Goal: Communication & Community: Participate in discussion

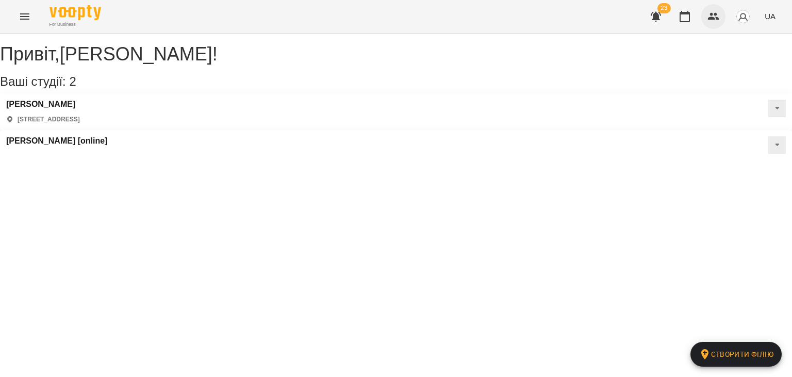
click at [708, 19] on icon "button" at bounding box center [714, 16] width 12 height 12
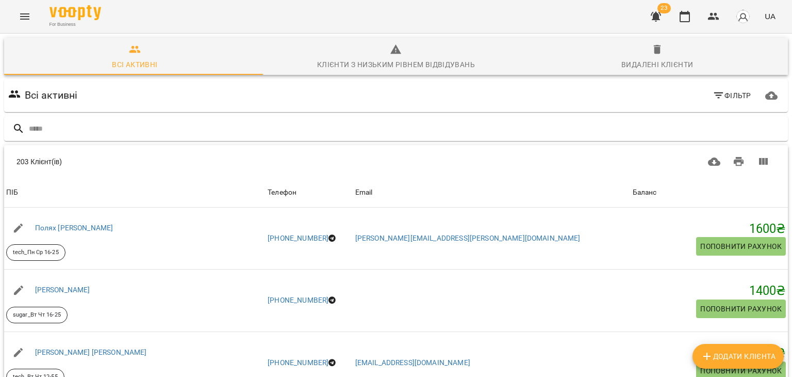
click at [766, 95] on icon "button" at bounding box center [772, 95] width 12 height 12
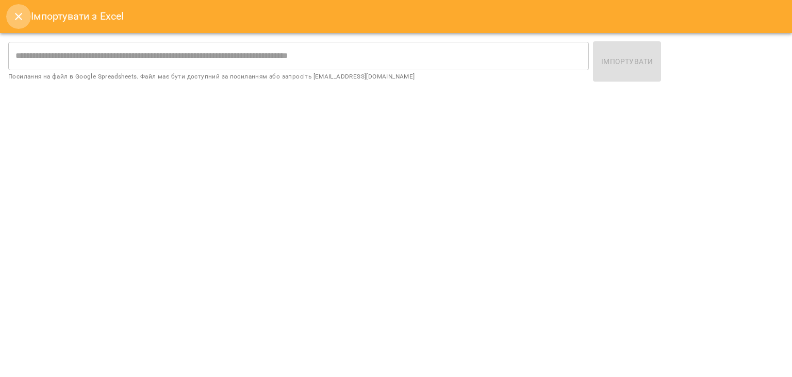
click at [11, 12] on button "Close" at bounding box center [18, 16] width 25 height 25
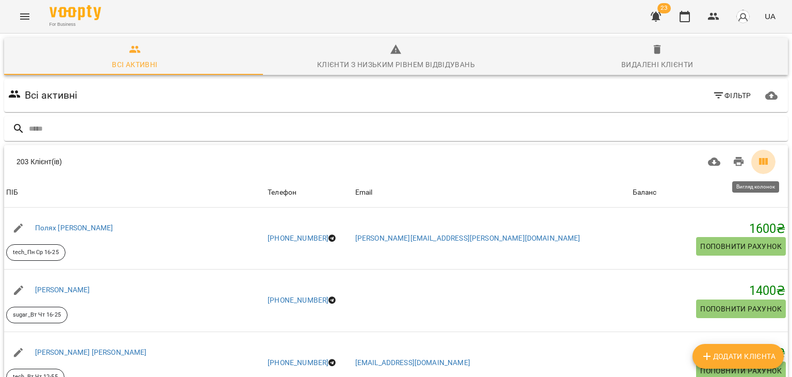
click at [762, 157] on icon "Вигляд колонок" at bounding box center [763, 161] width 12 height 12
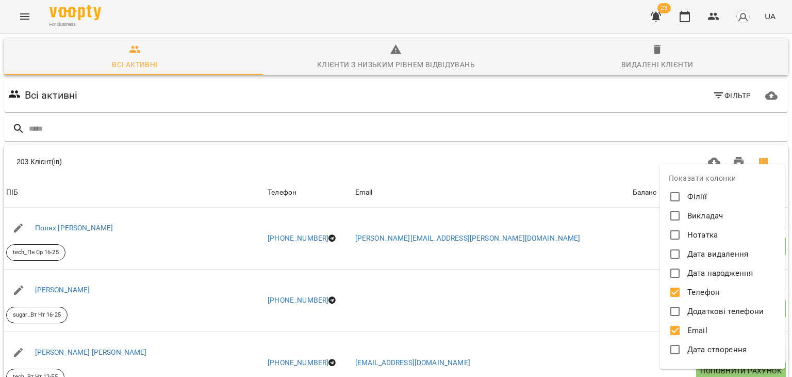
click at [605, 158] on div at bounding box center [396, 188] width 792 height 377
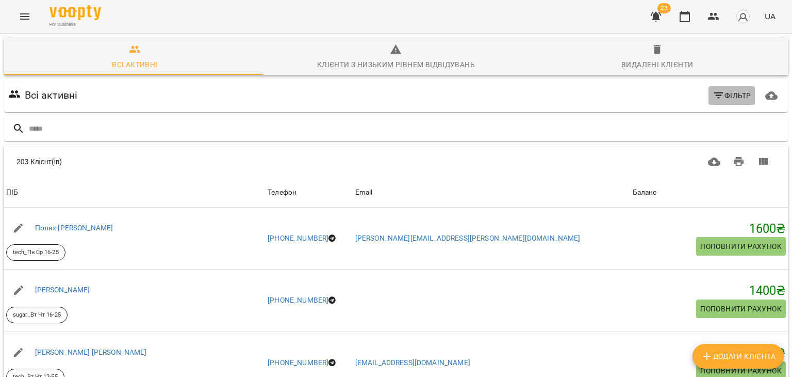
click at [737, 94] on span "Фільтр" at bounding box center [732, 95] width 39 height 12
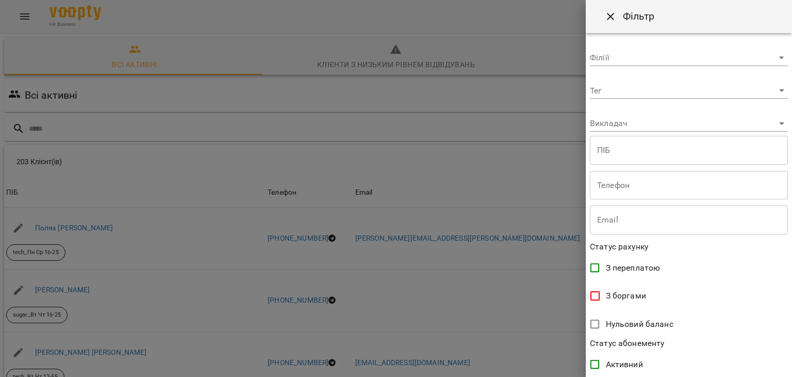
click at [531, 151] on div at bounding box center [396, 188] width 792 height 377
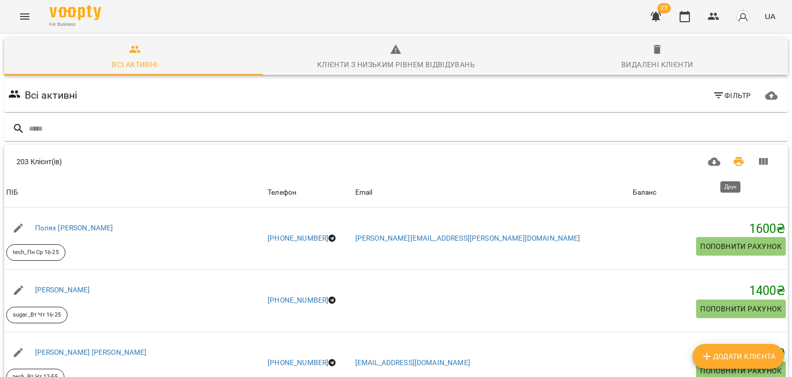
click at [737, 159] on icon "Друк" at bounding box center [739, 161] width 12 height 12
click at [759, 163] on icon "Вигляд колонок" at bounding box center [763, 161] width 9 height 7
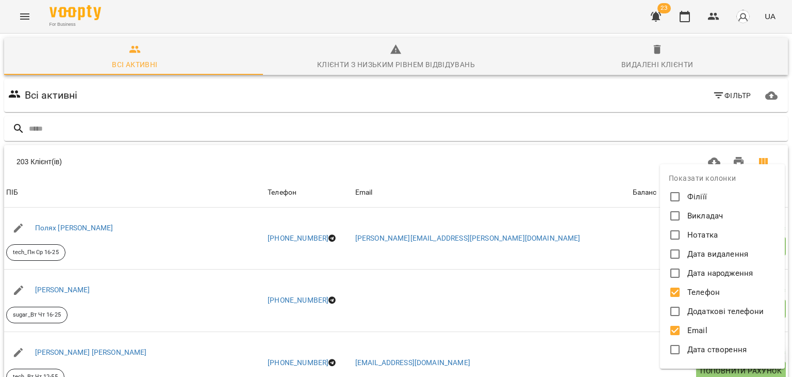
click at [586, 173] on div at bounding box center [396, 188] width 792 height 377
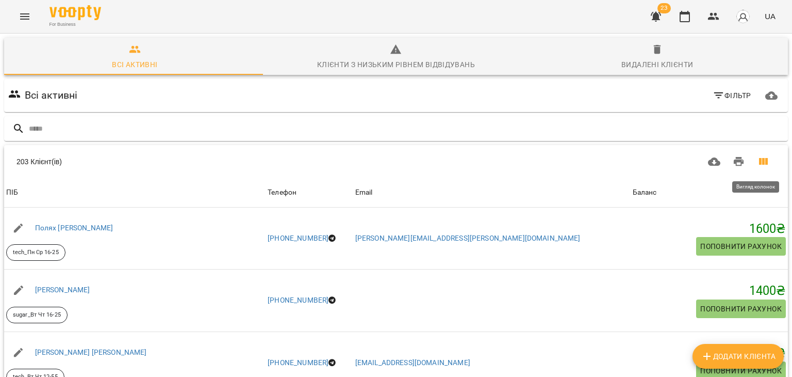
click at [759, 160] on icon "Вигляд колонок" at bounding box center [763, 161] width 9 height 7
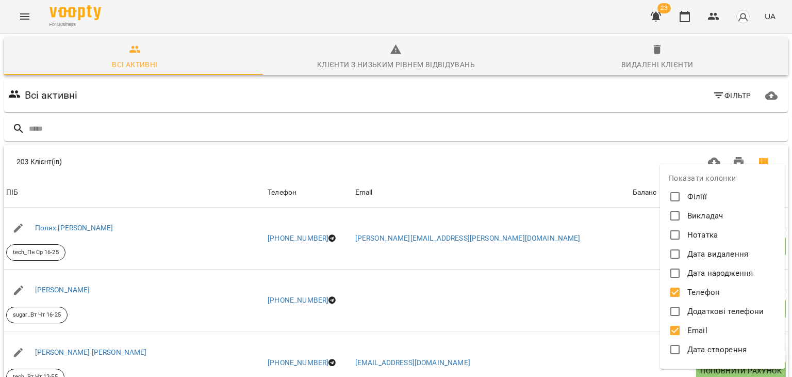
click at [626, 157] on div at bounding box center [396, 188] width 792 height 377
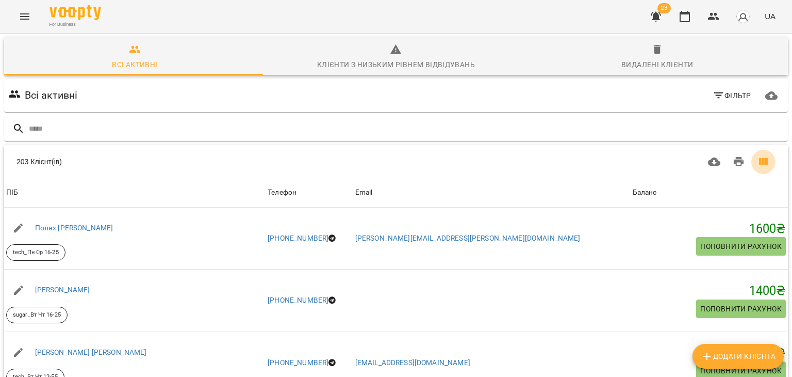
click at [759, 161] on icon "Вигляд колонок" at bounding box center [763, 161] width 9 height 7
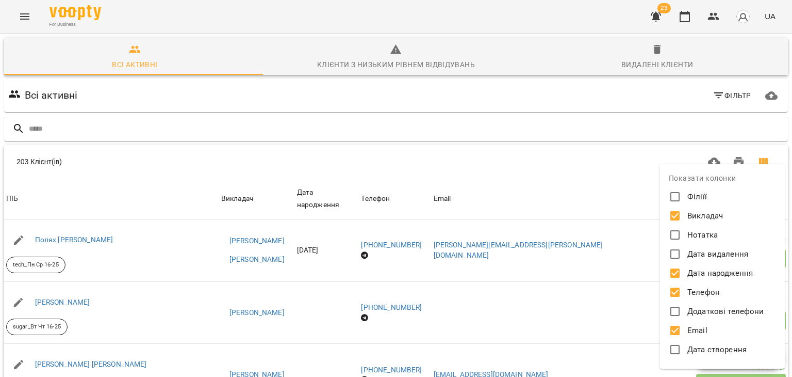
click at [594, 266] on div at bounding box center [396, 188] width 792 height 377
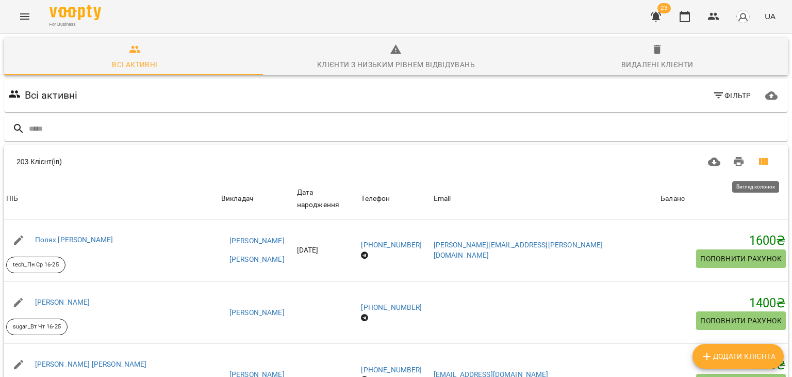
click at [759, 162] on icon "Вигляд колонок" at bounding box center [763, 161] width 9 height 7
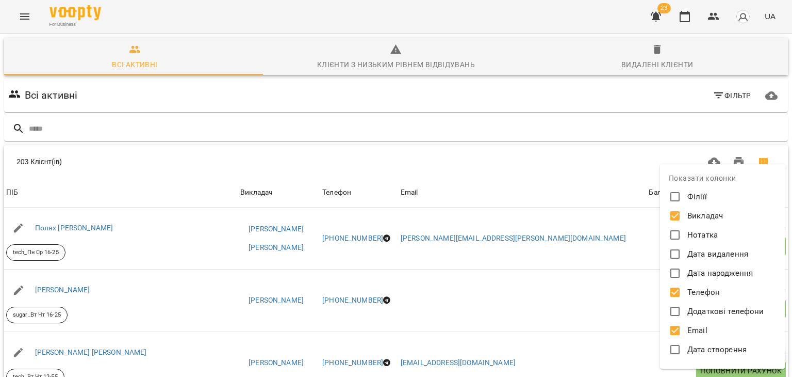
click at [610, 286] on div at bounding box center [396, 188] width 792 height 377
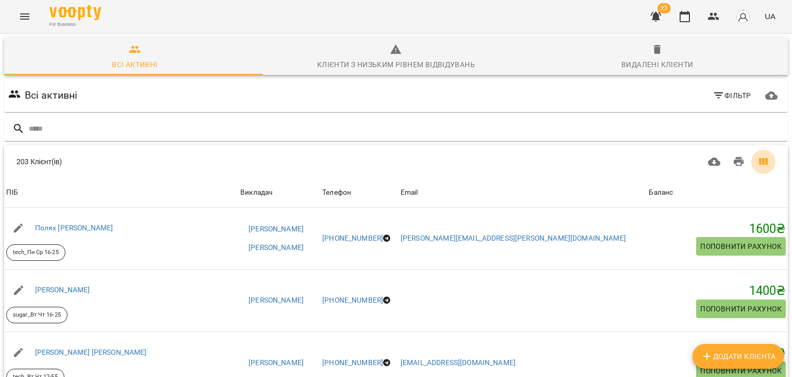
click at [759, 165] on icon "Вигляд колонок" at bounding box center [763, 161] width 12 height 12
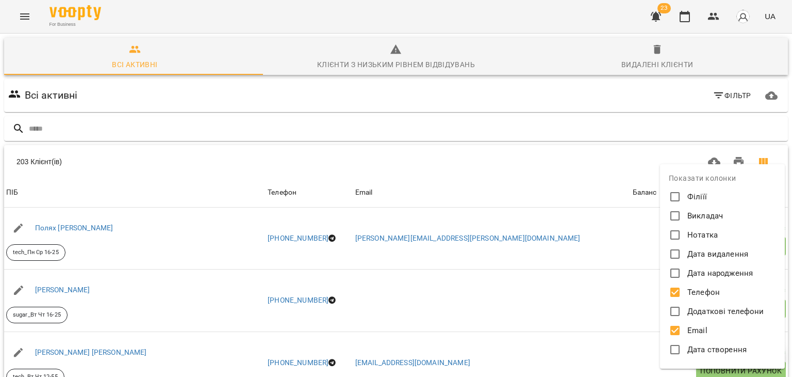
click at [32, 19] on div at bounding box center [396, 188] width 792 height 377
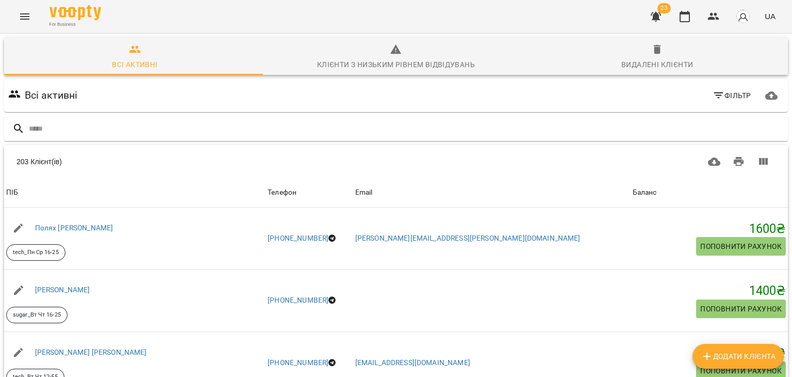
click at [27, 19] on icon "Menu" at bounding box center [24, 16] width 9 height 6
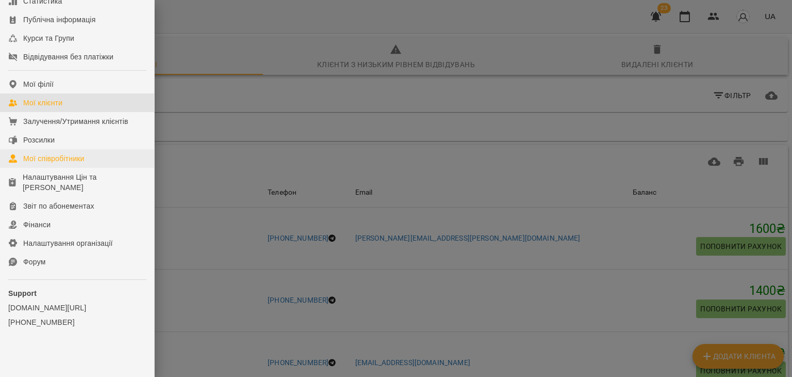
scroll to position [100, 0]
click at [57, 258] on link "Форум" at bounding box center [77, 261] width 154 height 19
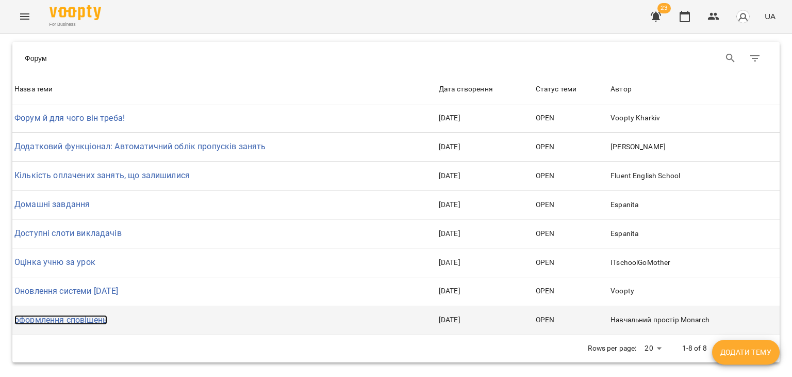
click at [66, 320] on link "оформлення сповіщень" at bounding box center [60, 320] width 93 height 10
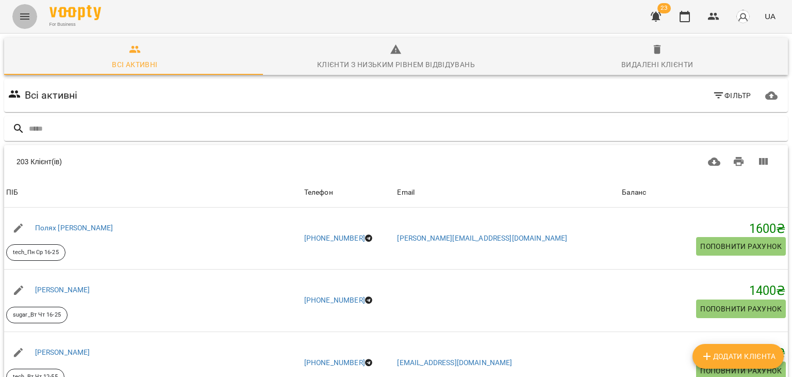
click at [18, 12] on button "Menu" at bounding box center [24, 16] width 25 height 25
